Goal: Task Accomplishment & Management: Use online tool/utility

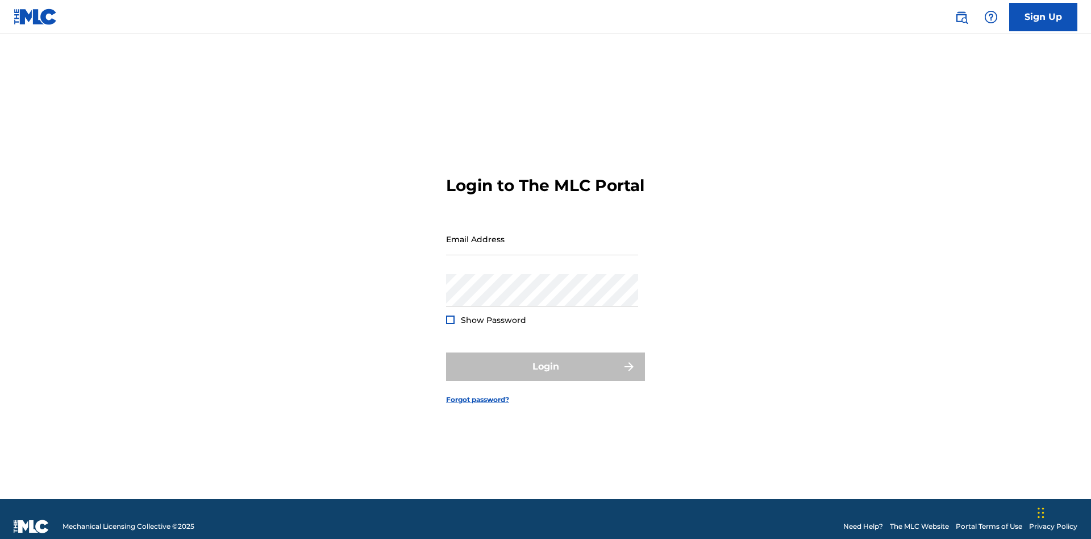
scroll to position [15, 0]
click at [542, 234] on input "Email Address" at bounding box center [542, 239] width 192 height 32
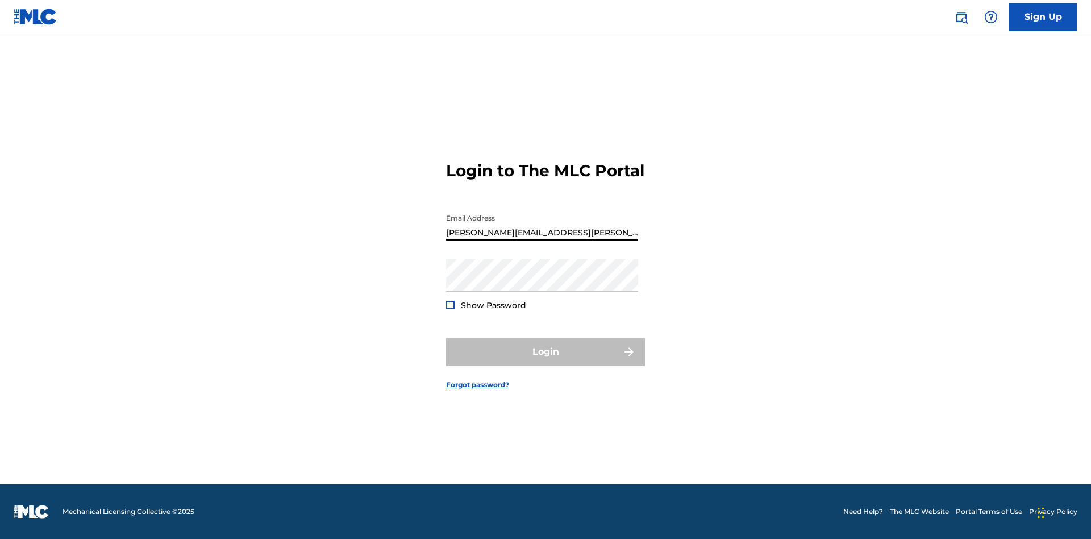
type input "Krystal.Ribble@themlc.com"
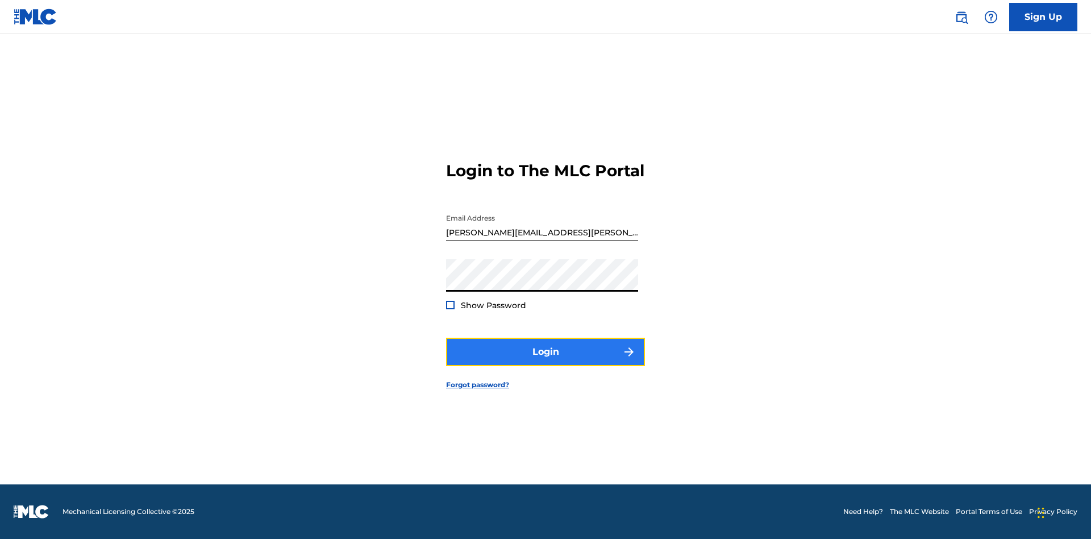
click at [546, 362] on button "Login" at bounding box center [545, 352] width 199 height 28
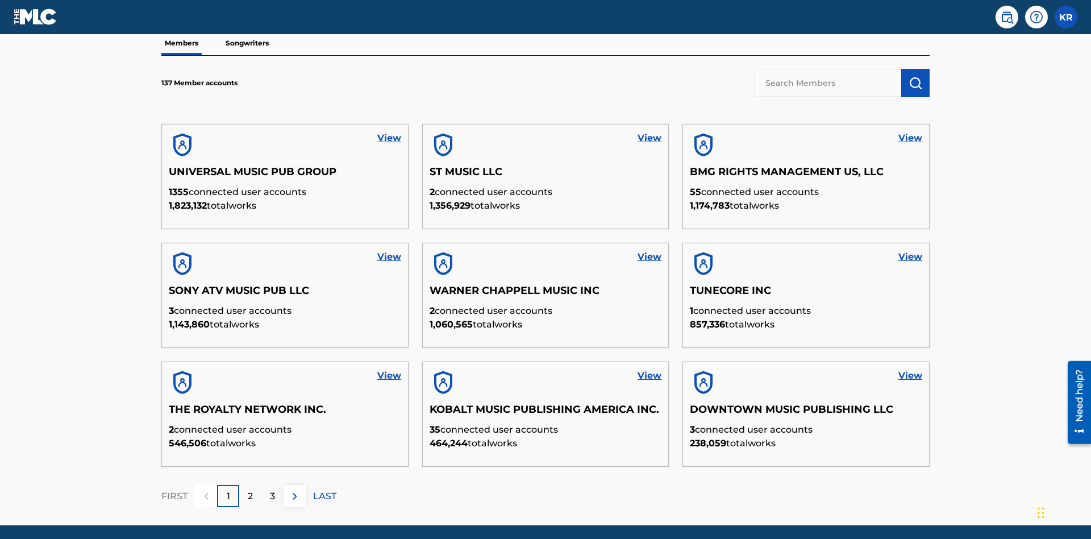
click at [828, 82] on input "text" at bounding box center [828, 83] width 147 height 28
type input "EYAMA MCSINGER"
click at [916, 76] on img "submit" at bounding box center [916, 83] width 14 height 14
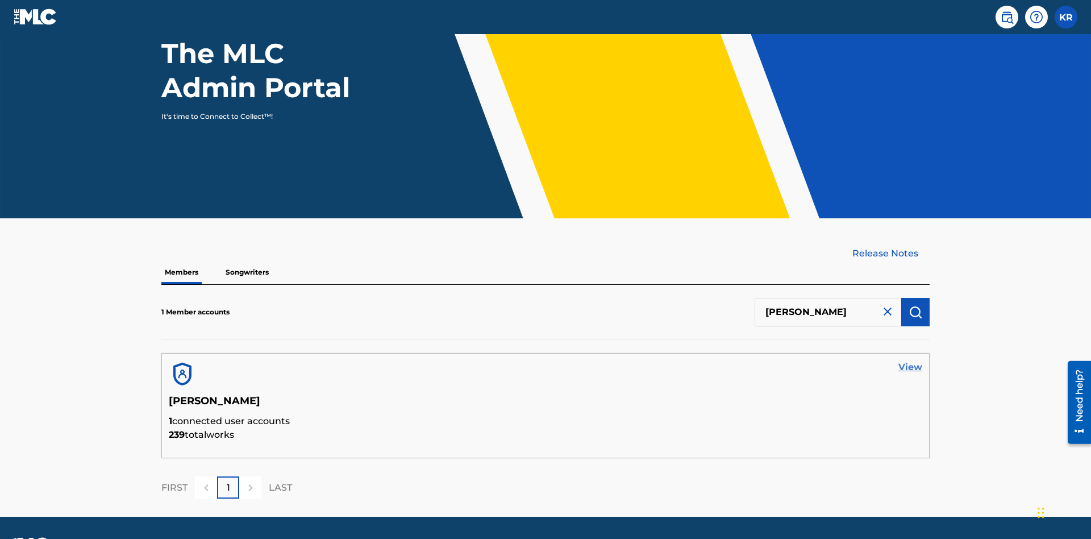
click at [911, 360] on link "View" at bounding box center [911, 367] width 24 height 14
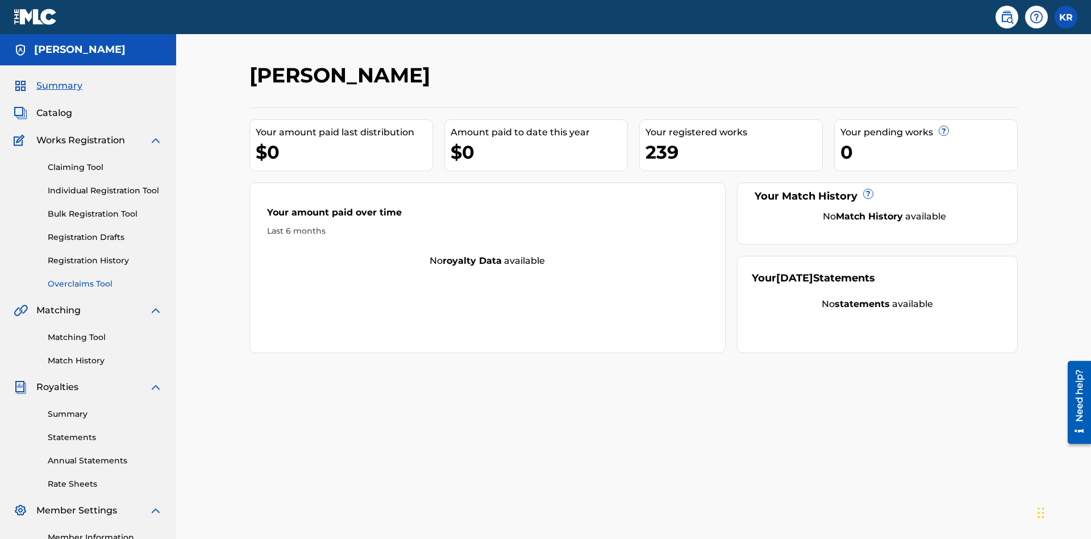
click at [105, 278] on link "Overclaims Tool" at bounding box center [105, 284] width 115 height 12
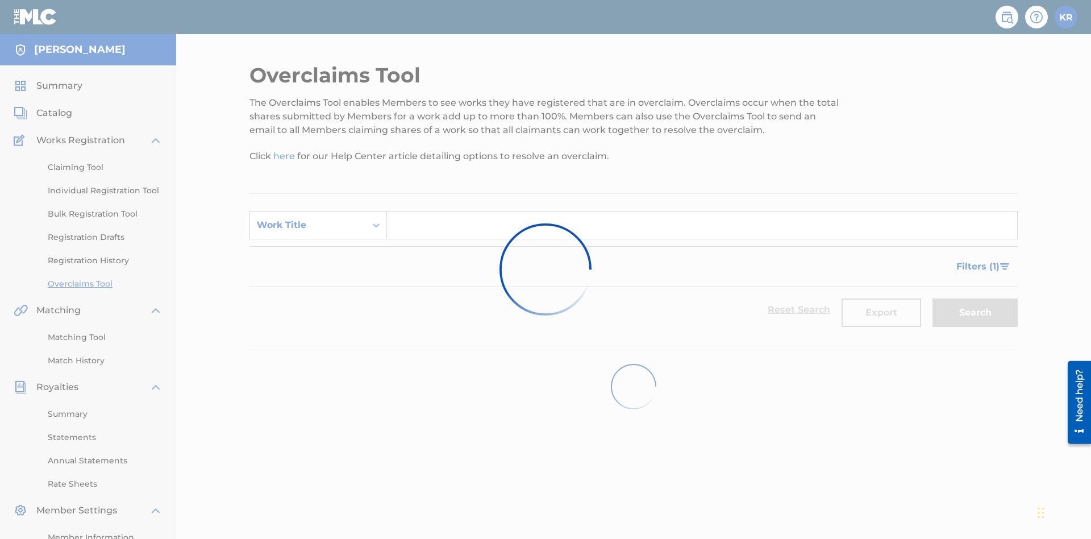
click at [308, 218] on div "Work Title" at bounding box center [308, 225] width 102 height 14
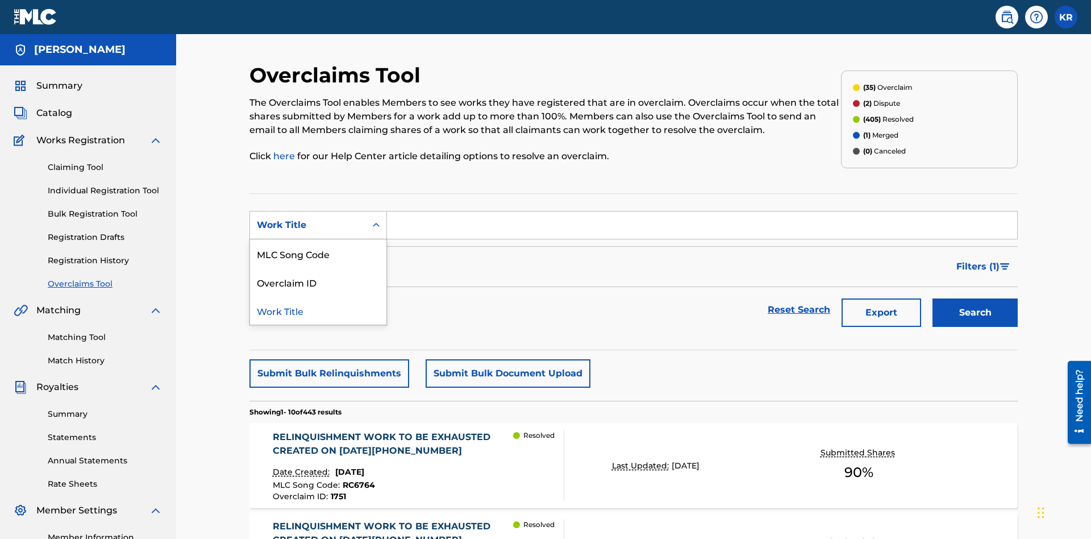
click at [318, 268] on div "Overclaim ID" at bounding box center [318, 282] width 136 height 28
click at [702, 211] on input "Search Form" at bounding box center [702, 224] width 630 height 27
type input "1484"
